Goal: Transaction & Acquisition: Obtain resource

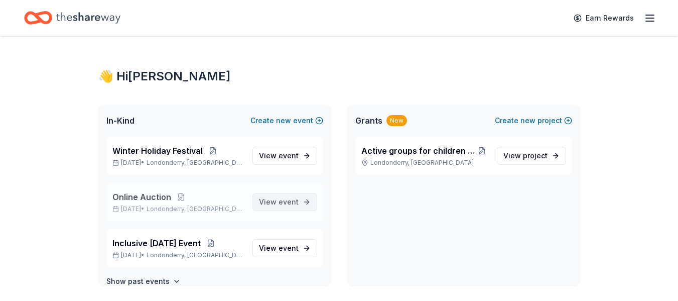
click at [261, 197] on span "View event" at bounding box center [279, 202] width 40 height 12
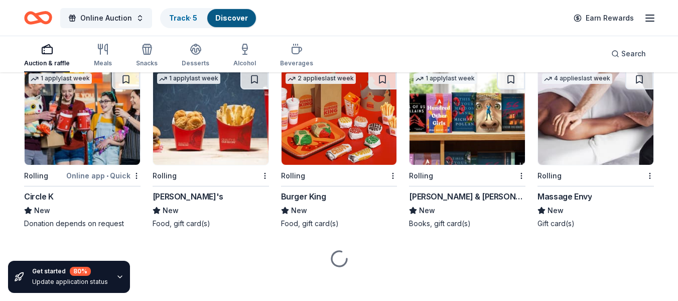
scroll to position [4191, 0]
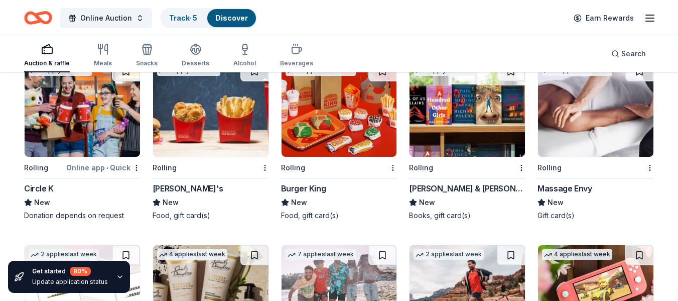
click at [574, 186] on div "Massage Envy" at bounding box center [564, 188] width 54 height 12
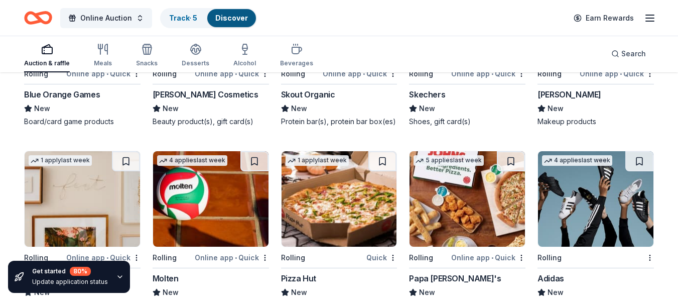
scroll to position [4682, 0]
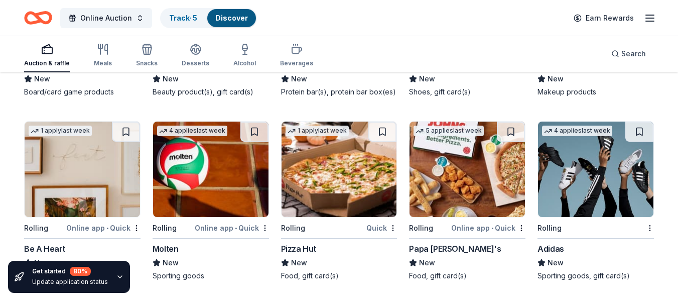
click at [56, 246] on div "Be A Heart" at bounding box center [44, 248] width 41 height 12
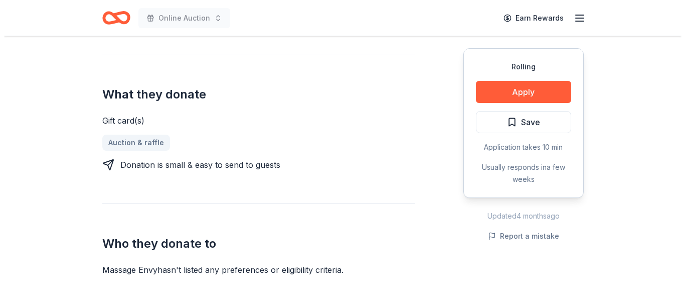
scroll to position [351, 0]
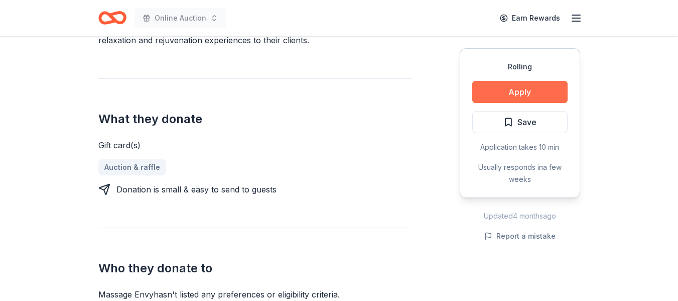
click at [523, 84] on button "Apply" at bounding box center [519, 92] width 95 height 22
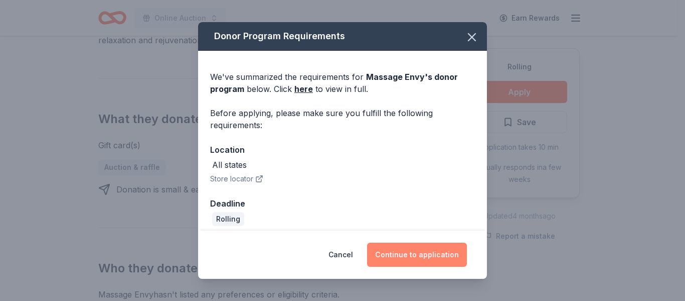
click at [408, 255] on button "Continue to application" at bounding box center [417, 254] width 100 height 24
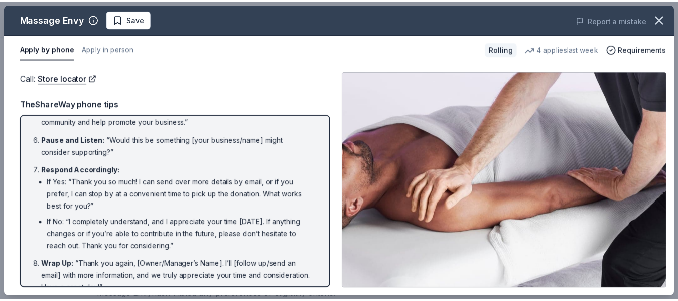
scroll to position [201, 0]
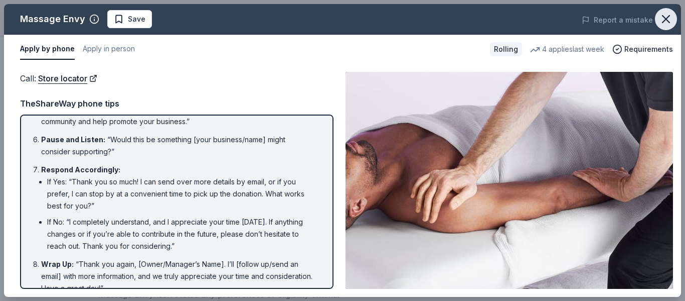
click at [664, 19] on icon "button" at bounding box center [666, 19] width 14 height 14
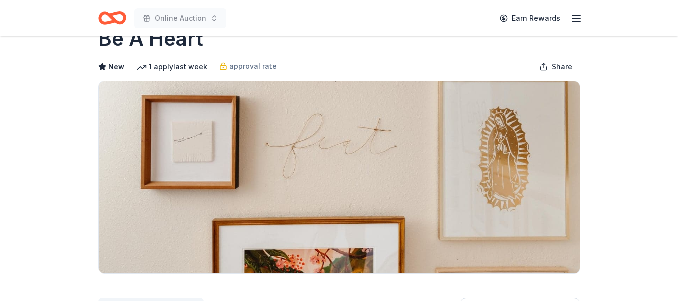
scroll to position [201, 0]
